Goal: Task Accomplishment & Management: Manage account settings

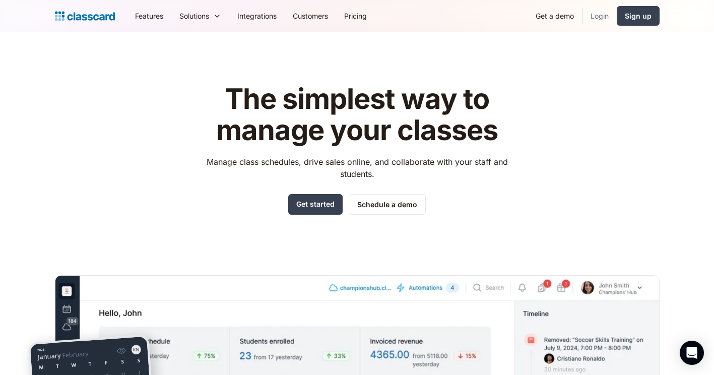
click at [592, 10] on link "Login" at bounding box center [599, 16] width 34 height 23
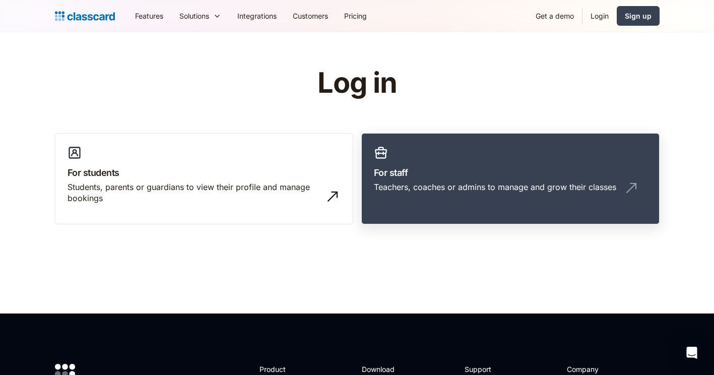
click at [584, 194] on div "Teachers, coaches or admins to manage and grow their classes" at bounding box center [510, 190] width 273 height 19
